Goal: Task Accomplishment & Management: Use online tool/utility

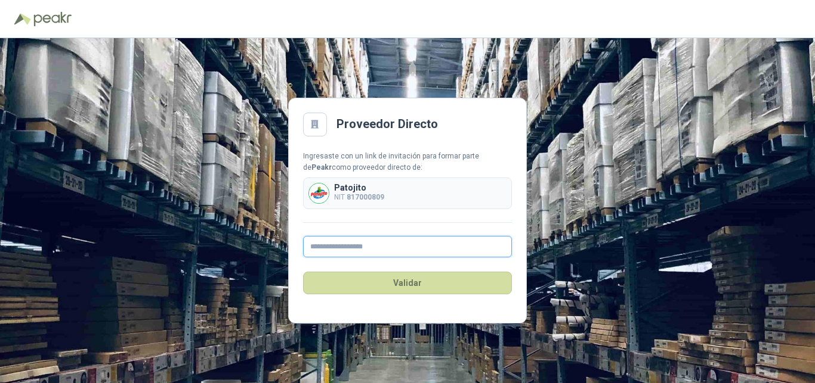
click at [321, 250] on input "text" at bounding box center [407, 246] width 209 height 21
click at [385, 247] on input "text" at bounding box center [407, 246] width 209 height 21
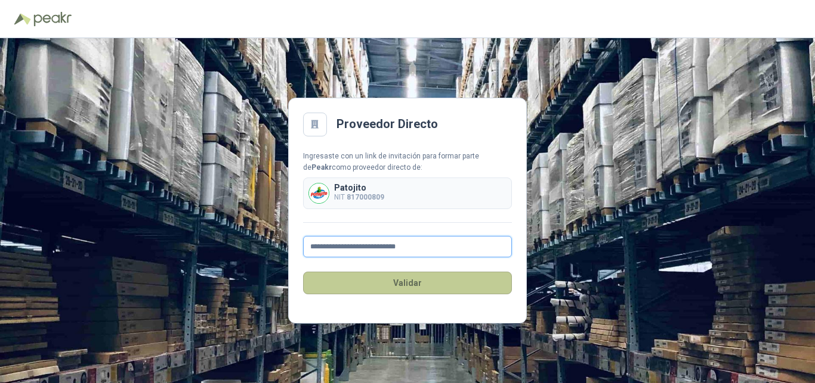
type input "**********"
click at [405, 277] on button "Validar" at bounding box center [407, 283] width 209 height 23
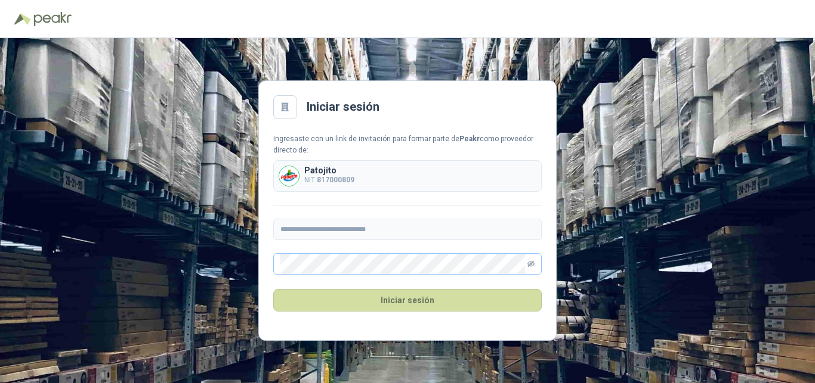
click at [533, 262] on icon "eye-invisible" at bounding box center [530, 264] width 7 height 6
click at [329, 196] on div "**********" at bounding box center [407, 205] width 268 height 142
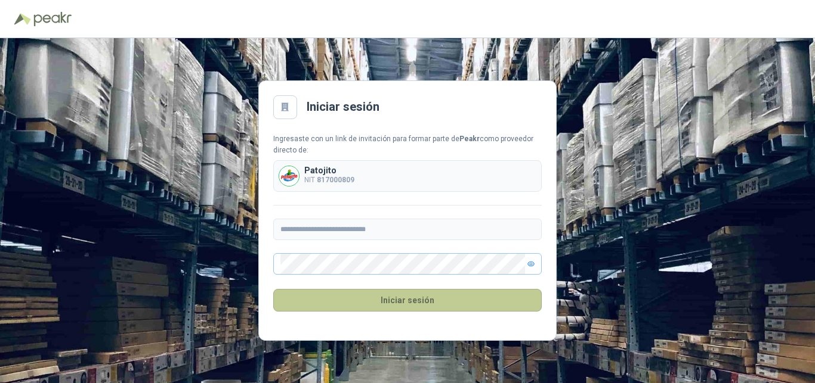
click at [403, 304] on button "Iniciar sesión" at bounding box center [407, 300] width 268 height 23
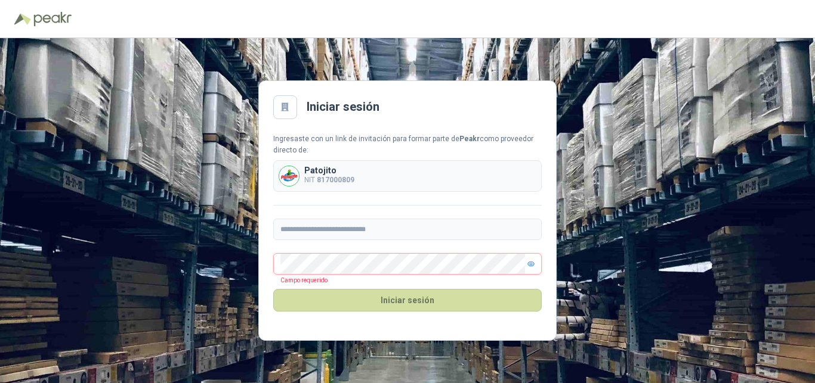
click at [529, 264] on icon "eye" at bounding box center [530, 264] width 3 height 3
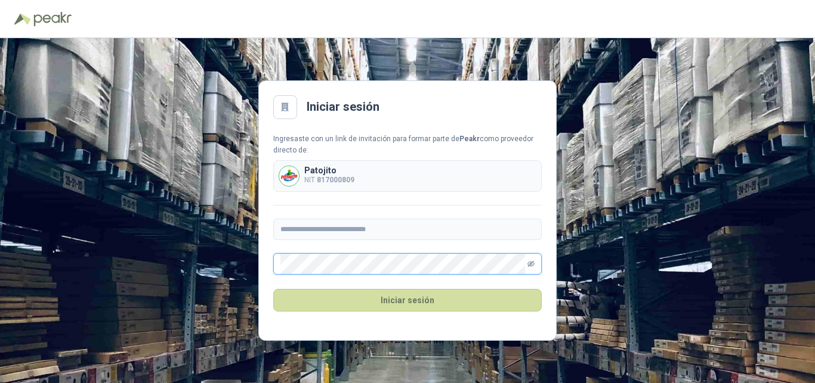
click at [530, 265] on icon "eye-invisible" at bounding box center [530, 264] width 7 height 7
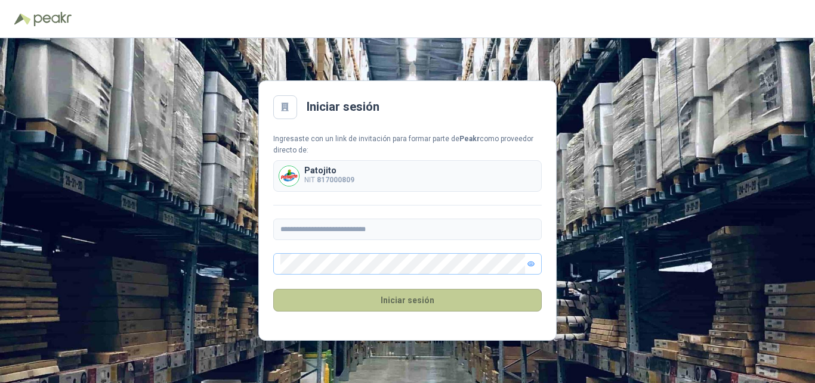
click at [420, 302] on button "Iniciar sesión" at bounding box center [407, 300] width 268 height 23
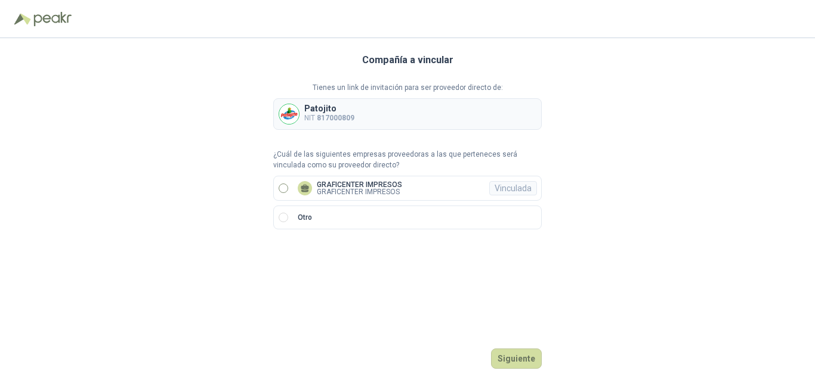
click at [506, 186] on div "Vinculada" at bounding box center [513, 188] width 48 height 14
click at [369, 182] on p "GRAFICENTER IMPRESOS" at bounding box center [359, 184] width 85 height 7
click at [516, 352] on button "Ingresar" at bounding box center [517, 359] width 47 height 20
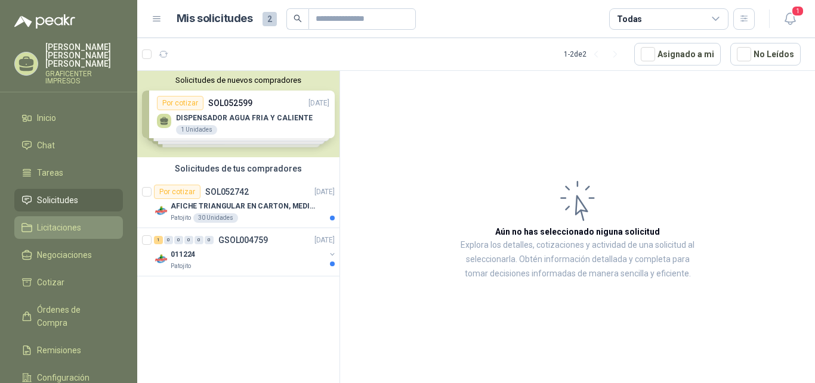
click at [44, 221] on span "Licitaciones" at bounding box center [59, 227] width 44 height 13
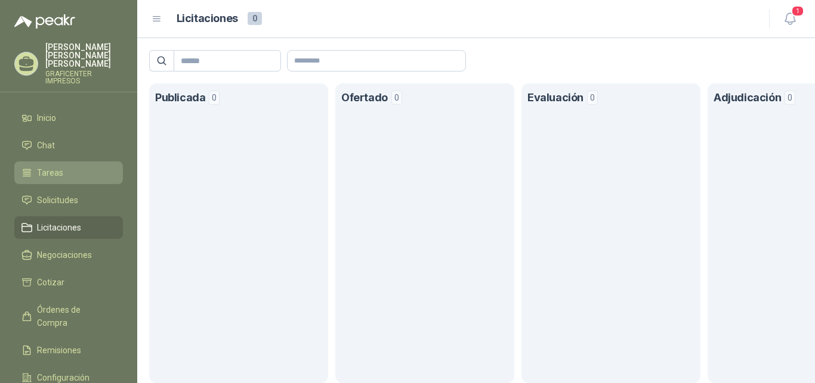
click at [51, 162] on link "Tareas" at bounding box center [68, 173] width 109 height 23
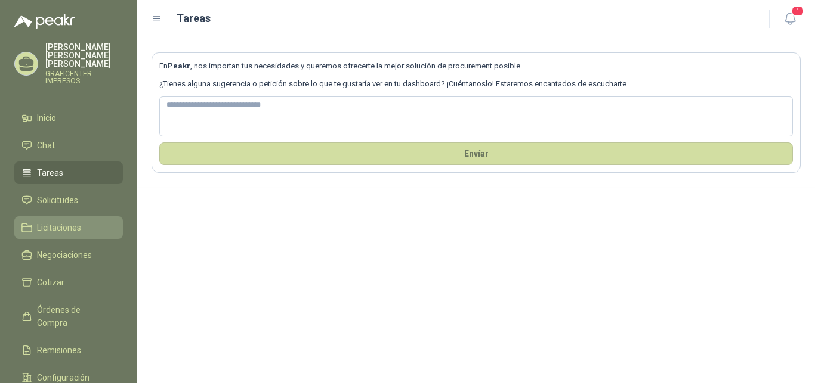
click at [66, 221] on span "Licitaciones" at bounding box center [59, 227] width 44 height 13
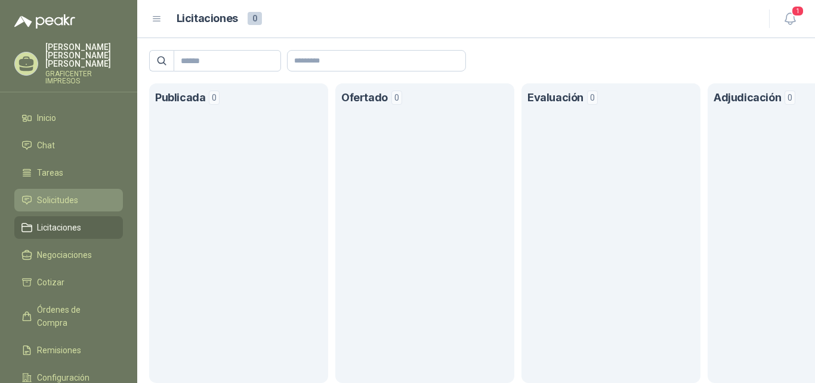
click at [60, 194] on span "Solicitudes" at bounding box center [57, 200] width 41 height 13
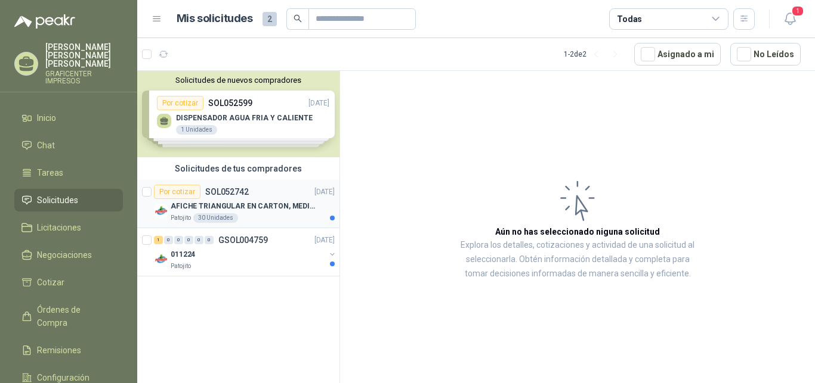
click at [241, 205] on p "AFICHE TRIANGULAR EN CARTON, MEDIDAS 30 CM X 45 CM" at bounding box center [245, 206] width 148 height 11
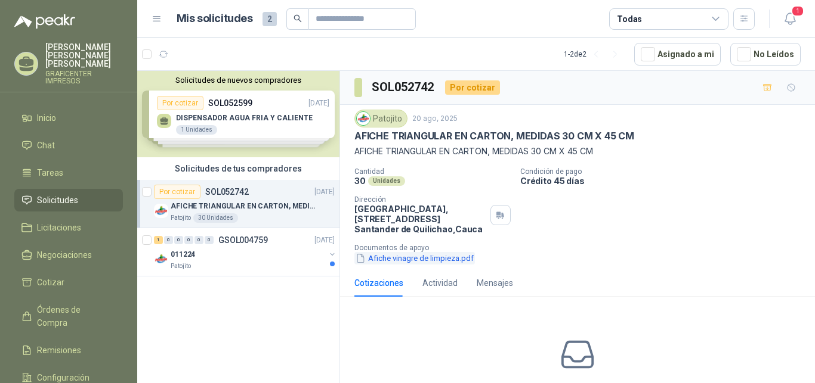
click at [448, 259] on button "Afiche vinagre de limpieza.pdf" at bounding box center [414, 258] width 120 height 13
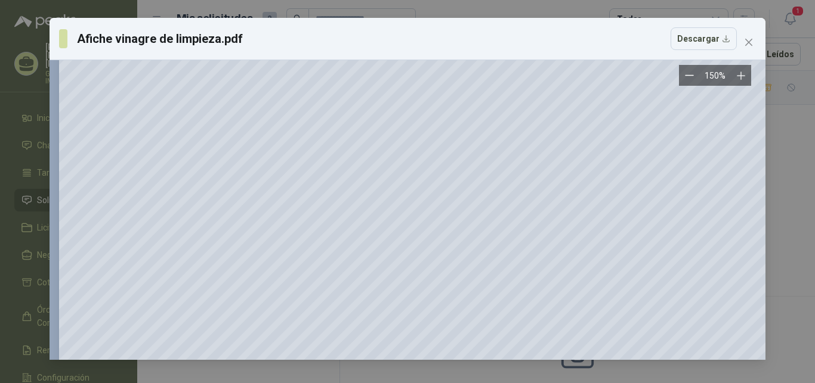
scroll to position [1277, 0]
click at [786, 129] on div "Afiche vinagre de limpieza.pdf Descargar 150 %" at bounding box center [407, 191] width 815 height 383
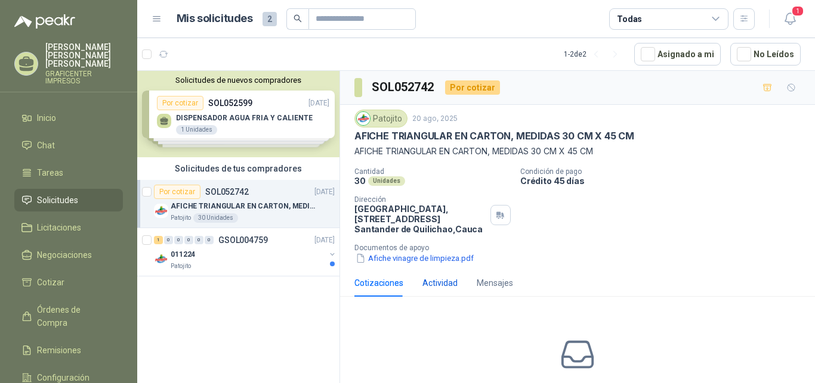
click at [432, 285] on div "Actividad" at bounding box center [439, 283] width 35 height 13
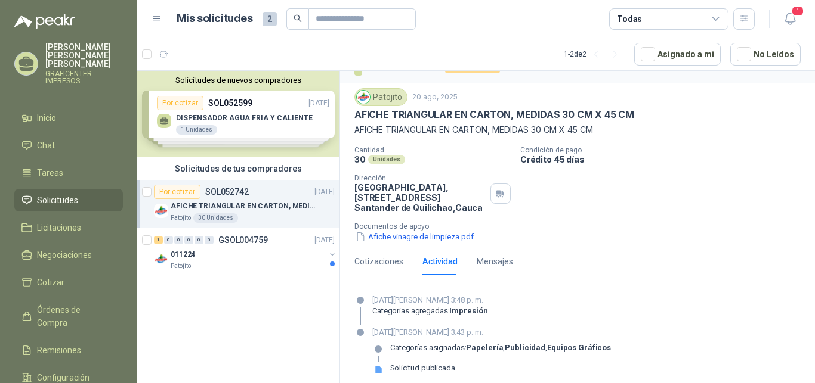
scroll to position [29, 0]
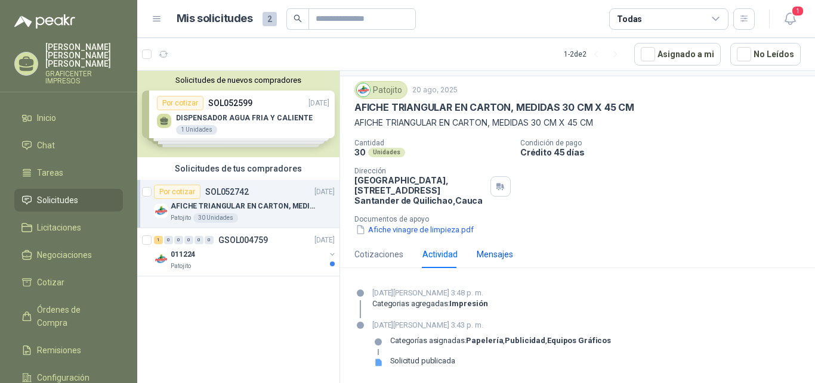
click at [499, 254] on div "Mensajes" at bounding box center [494, 254] width 36 height 13
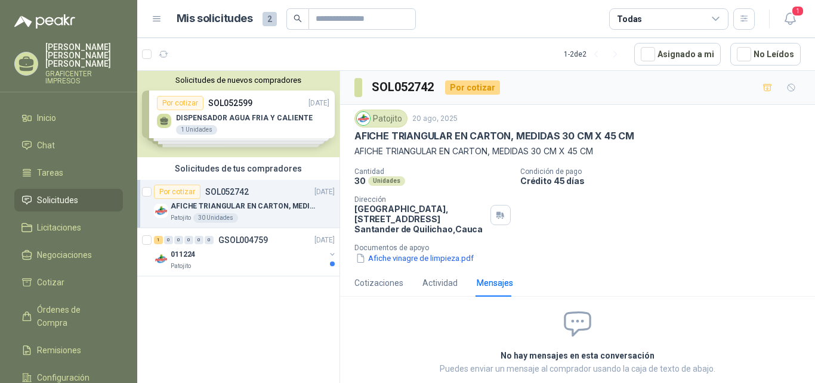
scroll to position [51, 0]
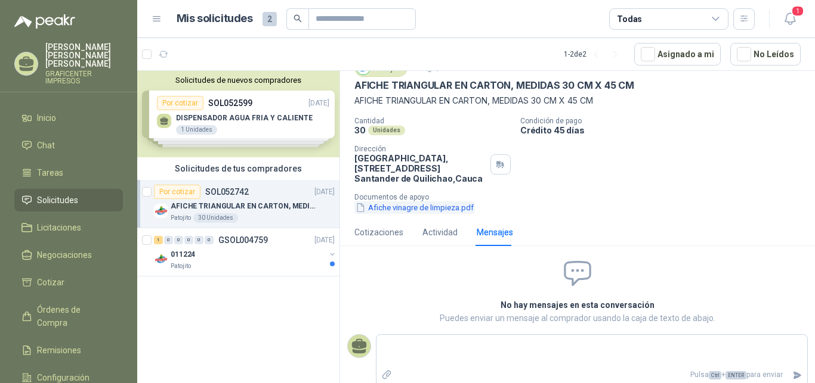
click at [408, 209] on button "Afiche vinagre de limpieza.pdf" at bounding box center [414, 208] width 120 height 13
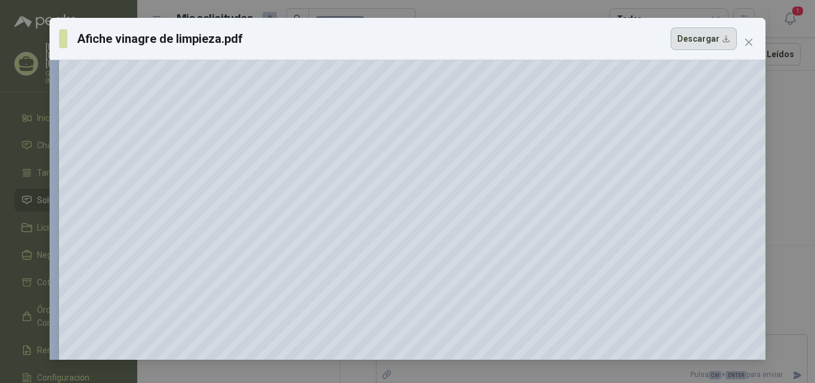
click at [727, 38] on button "Descargar" at bounding box center [703, 38] width 66 height 23
click at [748, 42] on icon "close" at bounding box center [748, 42] width 7 height 7
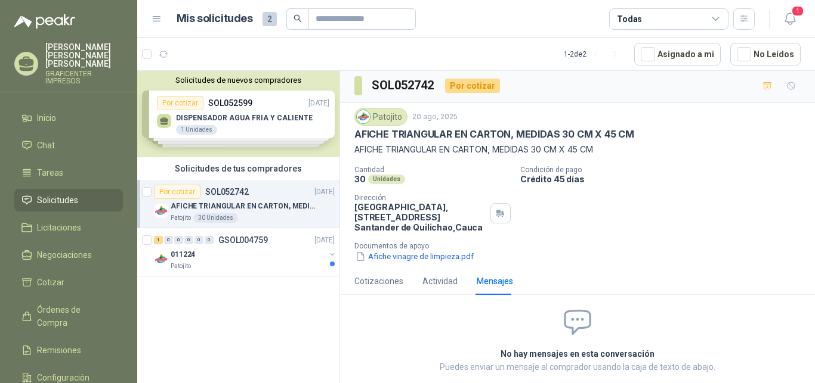
scroll to position [0, 0]
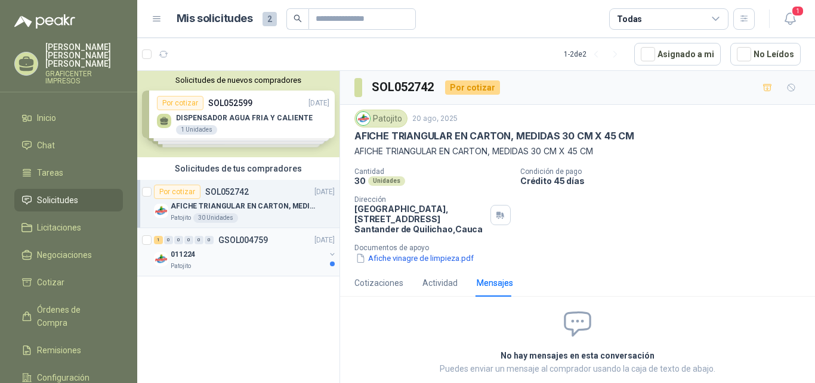
click at [332, 254] on button "button" at bounding box center [332, 255] width 10 height 10
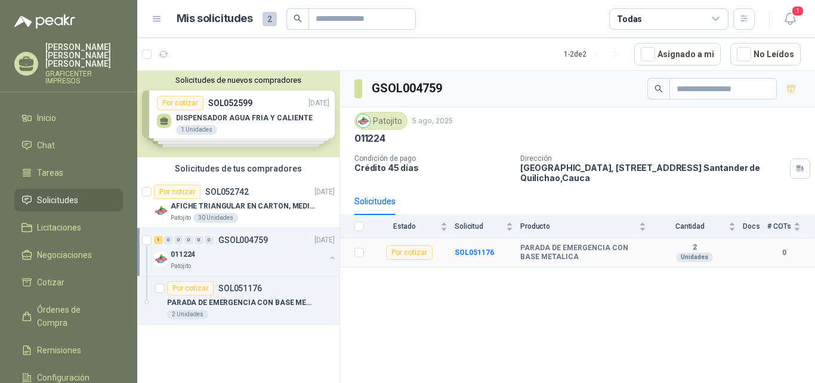
click at [462, 249] on td "SOL051176" at bounding box center [487, 253] width 66 height 29
click at [465, 252] on b "SOL051176" at bounding box center [473, 253] width 39 height 8
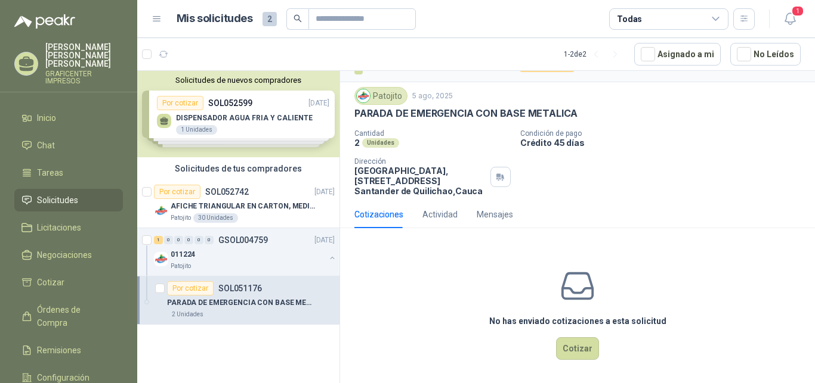
scroll to position [26, 0]
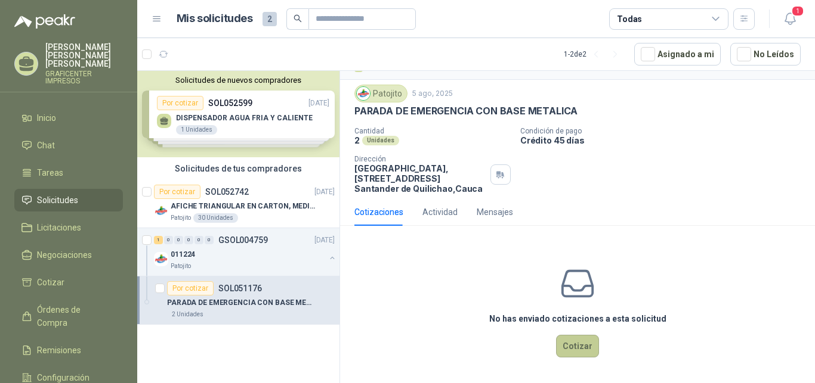
click at [569, 345] on button "Cotizar" at bounding box center [577, 346] width 43 height 23
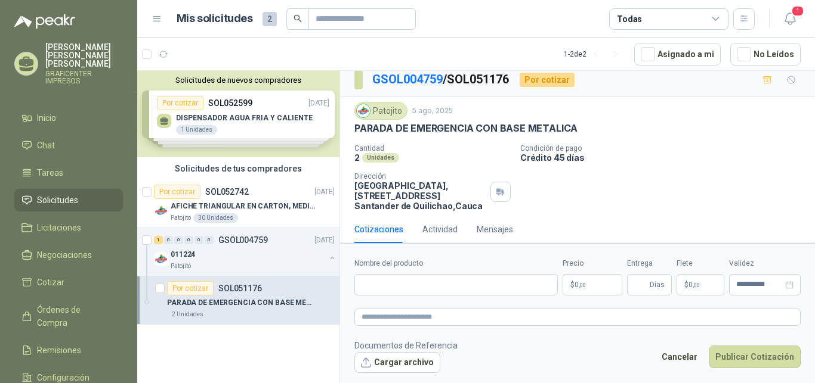
scroll to position [0, 0]
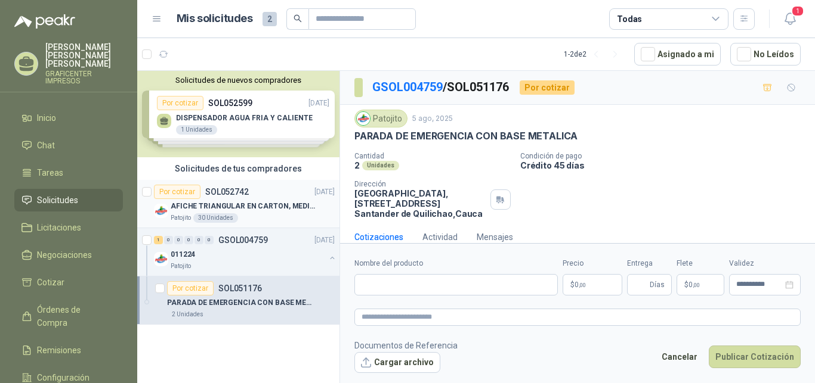
click at [261, 202] on p "AFICHE TRIANGULAR EN CARTON, MEDIDAS 30 CM X 45 CM" at bounding box center [245, 206] width 148 height 11
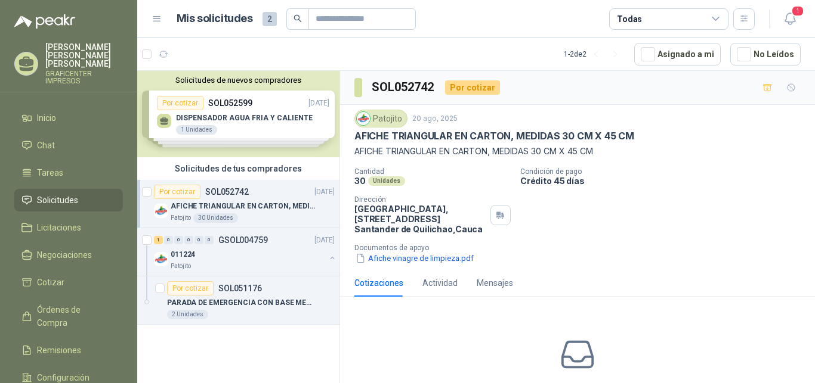
click at [379, 282] on div "Cotizaciones" at bounding box center [378, 283] width 49 height 13
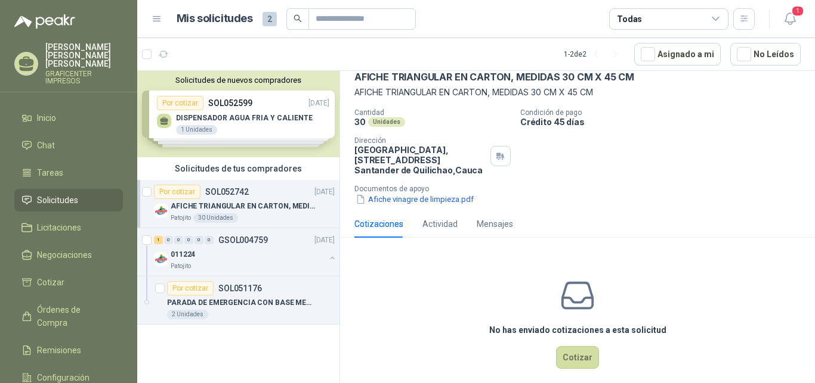
scroll to position [72, 0]
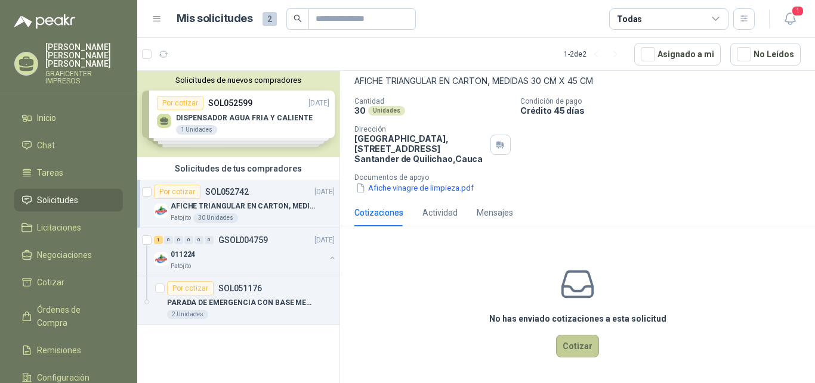
click at [565, 348] on button "Cotizar" at bounding box center [577, 346] width 43 height 23
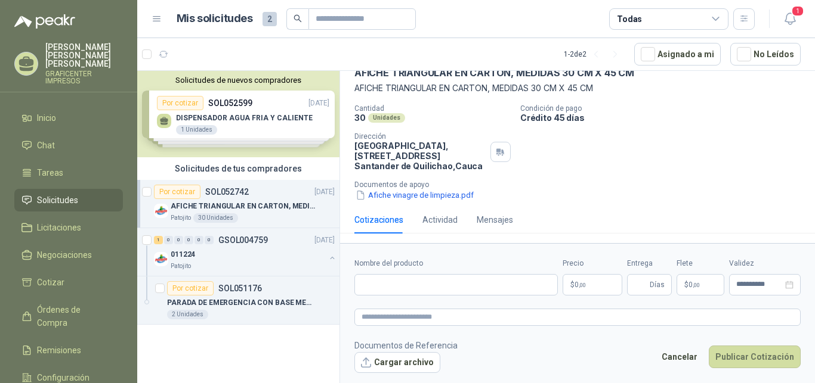
scroll to position [63, 0]
click at [246, 299] on p "PARADA DE EMERGENCIA CON BASE METALICA" at bounding box center [241, 303] width 148 height 11
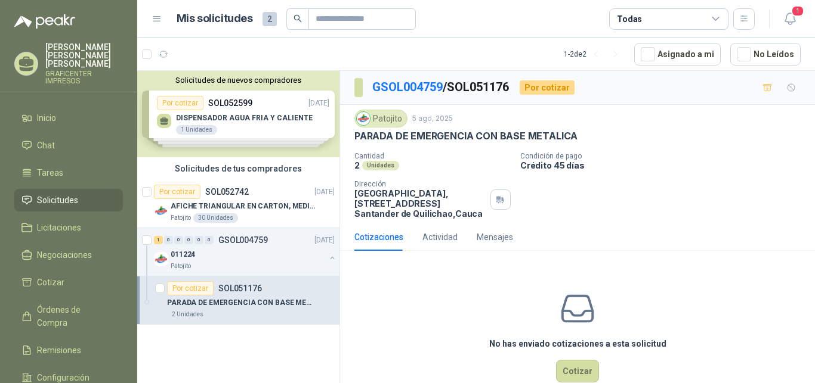
click at [236, 115] on div "Solicitudes de nuevos compradores Por cotizar SOL052599 [DATE] DISPENSADOR AGUA…" at bounding box center [238, 114] width 202 height 86
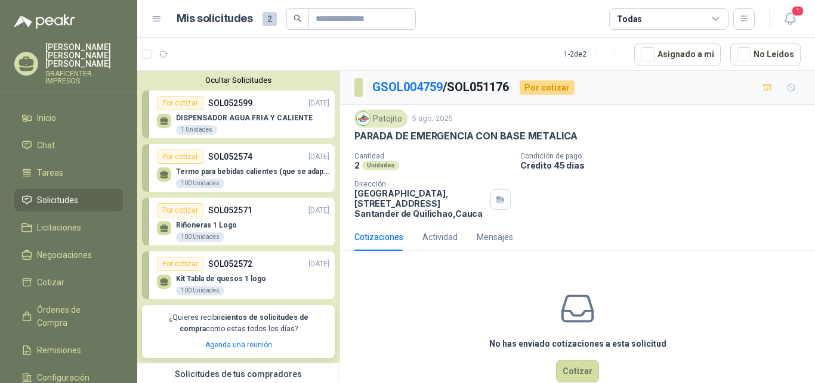
scroll to position [26, 0]
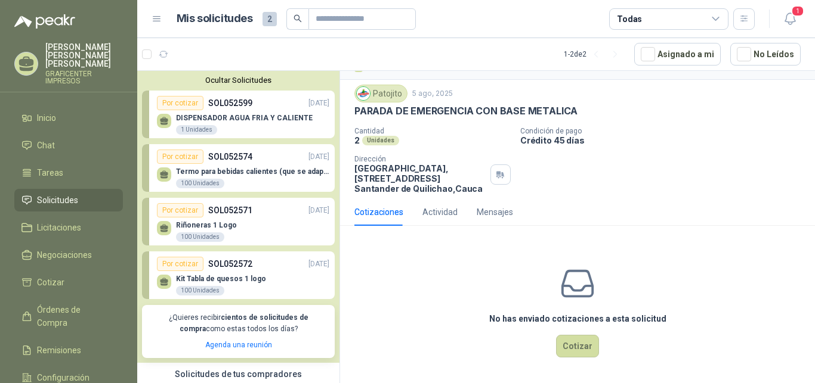
click at [240, 118] on p "DISPENSADOR AGUA FRIA Y CALIENTE" at bounding box center [244, 118] width 137 height 8
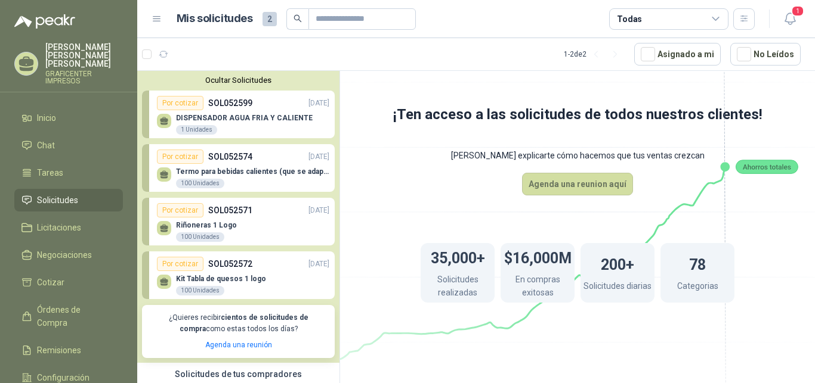
click at [181, 103] on div "Por cotizar" at bounding box center [180, 103] width 47 height 14
click at [215, 117] on p "DISPENSADOR AGUA FRIA Y CALIENTE" at bounding box center [244, 118] width 137 height 8
click at [221, 115] on p "DISPENSADOR AGUA FRIA Y CALIENTE" at bounding box center [244, 118] width 137 height 8
click at [224, 114] on p "DISPENSADOR AGUA FRIA Y CALIENTE" at bounding box center [244, 118] width 137 height 8
click at [228, 113] on div "DISPENSADOR AGUA FRIA Y CALIENTE 1 Unidades" at bounding box center [243, 122] width 172 height 25
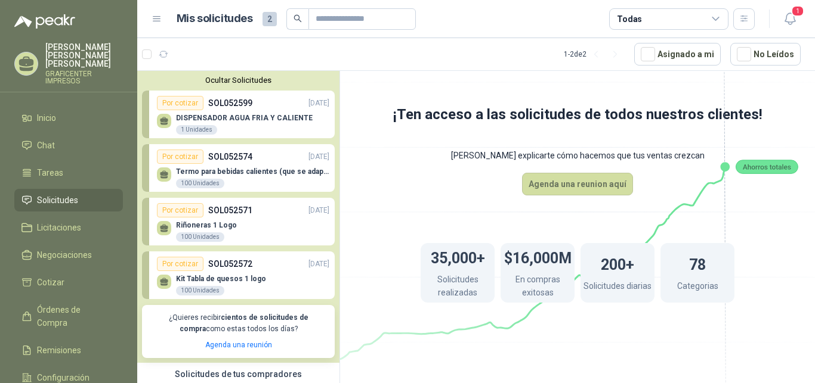
click at [228, 113] on div "DISPENSADOR AGUA FRIA Y CALIENTE 1 Unidades" at bounding box center [243, 122] width 172 height 25
click at [230, 120] on p "DISPENSADOR AGUA FRIA Y CALIENTE" at bounding box center [244, 118] width 137 height 8
click at [269, 112] on div "DISPENSADOR AGUA FRIA Y CALIENTE 1 Unidades" at bounding box center [243, 122] width 172 height 25
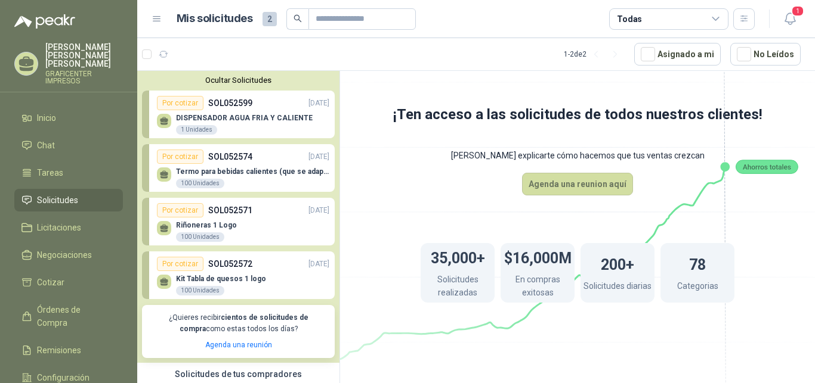
click at [229, 165] on div "Termo para bebidas calientes (que se adapten al espacio del carro) 1 logo 100 U…" at bounding box center [243, 176] width 172 height 25
drag, startPoint x: 234, startPoint y: 165, endPoint x: 252, endPoint y: 163, distance: 18.0
click at [243, 163] on link "Por cotizar SOL052574 [DATE] Termo para bebidas calientes (que se adapten al es…" at bounding box center [238, 168] width 193 height 48
click at [215, 172] on p "Termo para bebidas calientes (que se adapten al espacio del carro) 1 logo" at bounding box center [252, 172] width 153 height 8
click at [201, 225] on p "Riñoneras 1 Logo" at bounding box center [206, 225] width 61 height 8
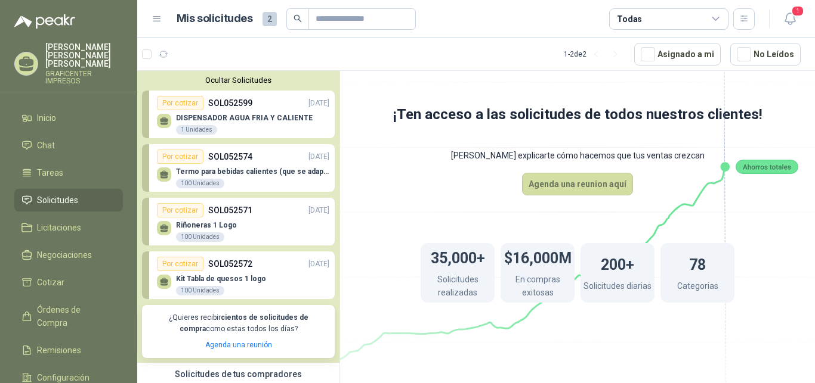
click at [206, 282] on p "Kit Tabla de quesos 1 logo" at bounding box center [221, 279] width 90 height 8
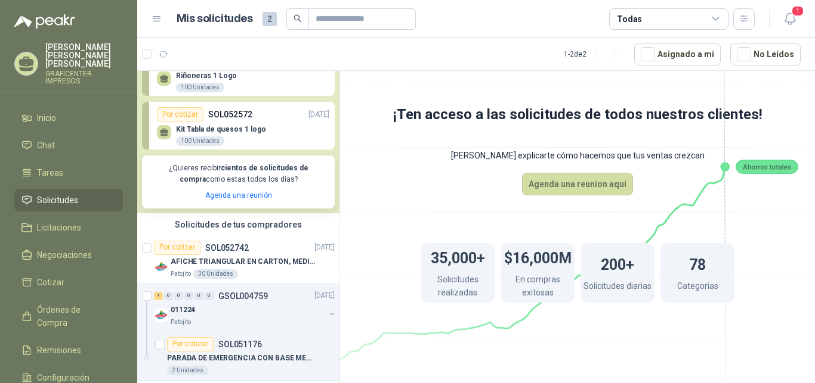
scroll to position [160, 0]
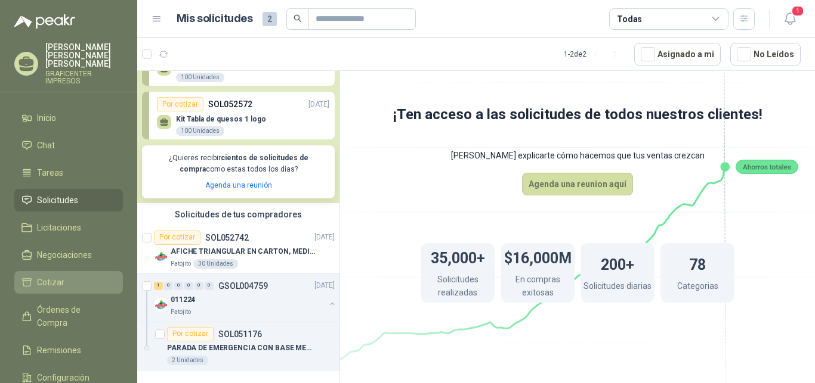
click at [47, 276] on span "Cotizar" at bounding box center [50, 282] width 27 height 13
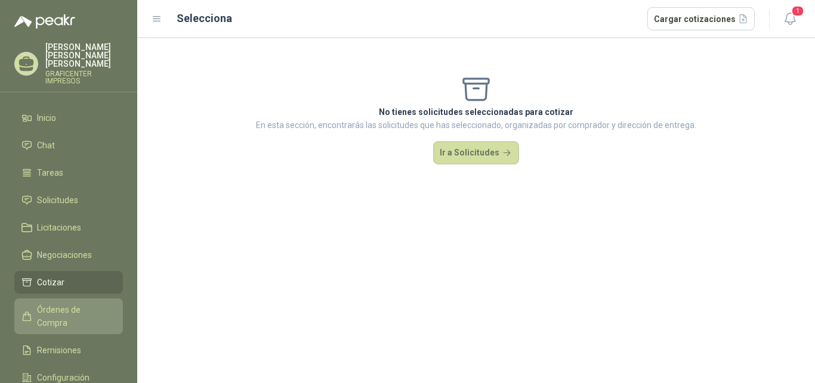
click at [48, 304] on span "Órdenes de Compra" at bounding box center [74, 317] width 75 height 26
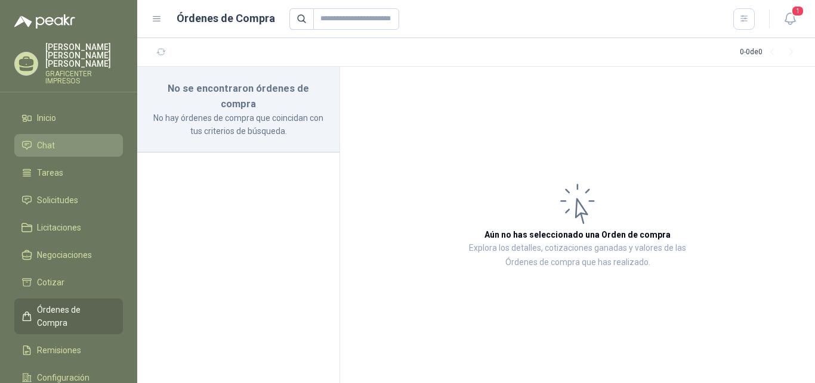
click at [51, 140] on span "Chat" at bounding box center [46, 145] width 18 height 13
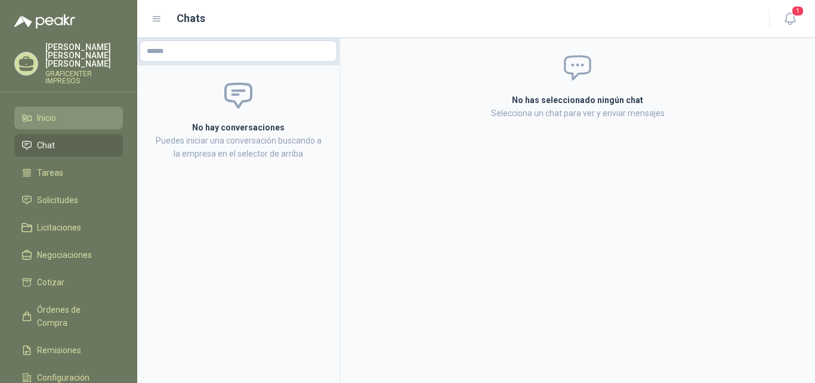
click at [41, 112] on span "Inicio" at bounding box center [46, 118] width 19 height 13
